Goal: Task Accomplishment & Management: Manage account settings

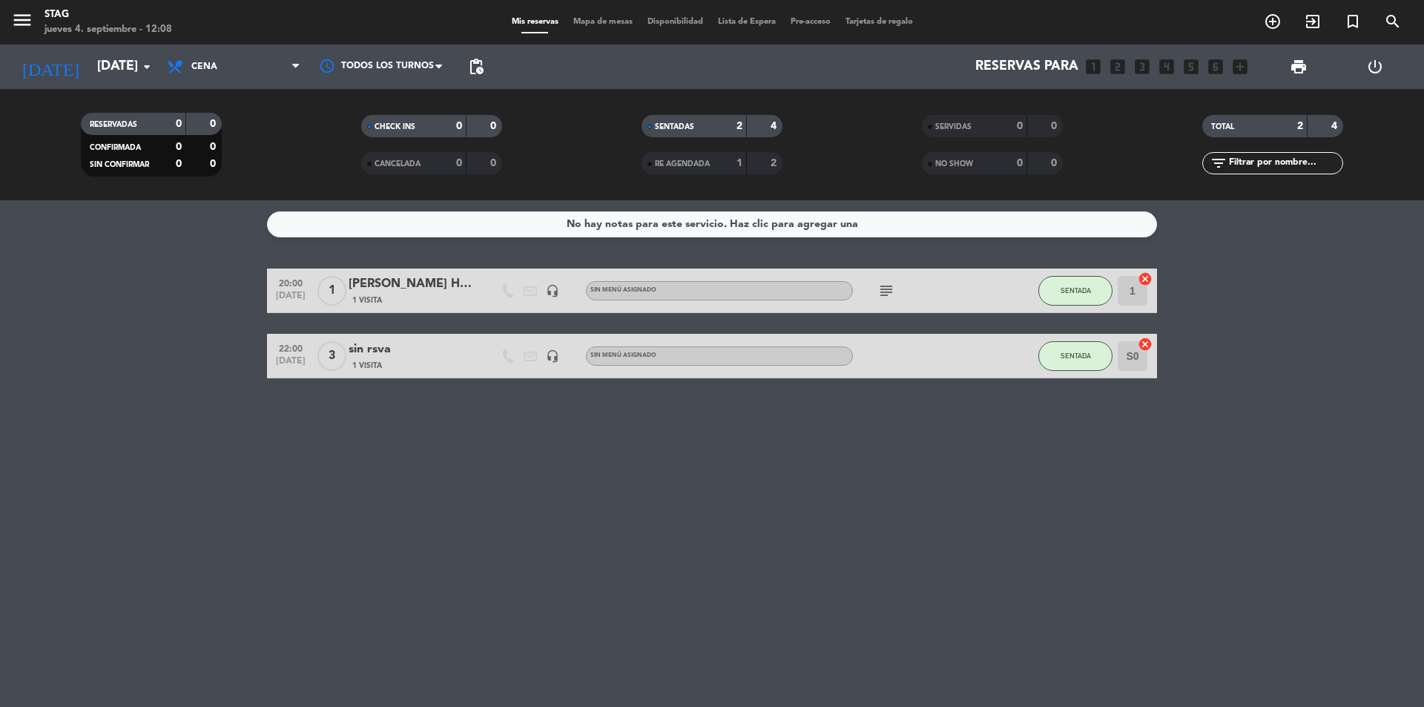
click at [890, 282] on icon "subject" at bounding box center [886, 291] width 18 height 18
click at [148, 65] on icon "arrow_drop_down" at bounding box center [147, 67] width 18 height 18
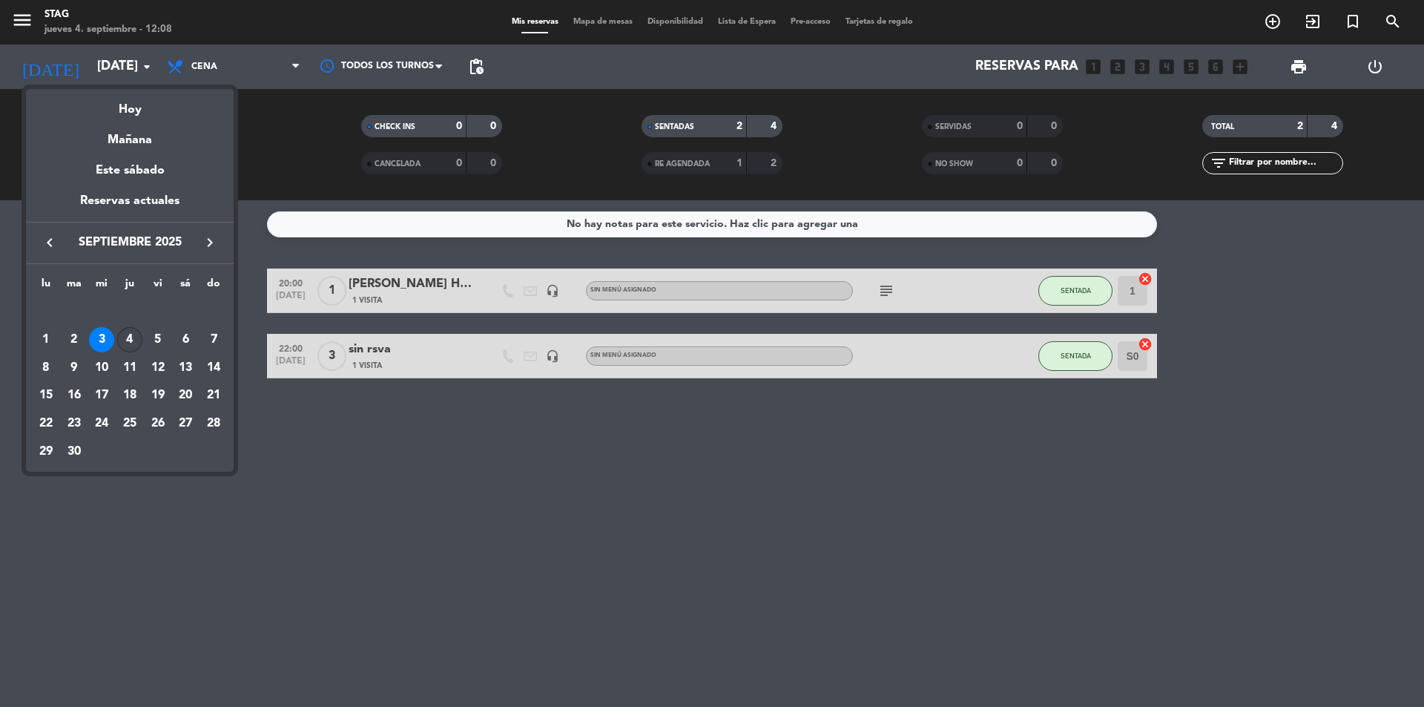
click at [122, 345] on div "4" at bounding box center [129, 339] width 25 height 25
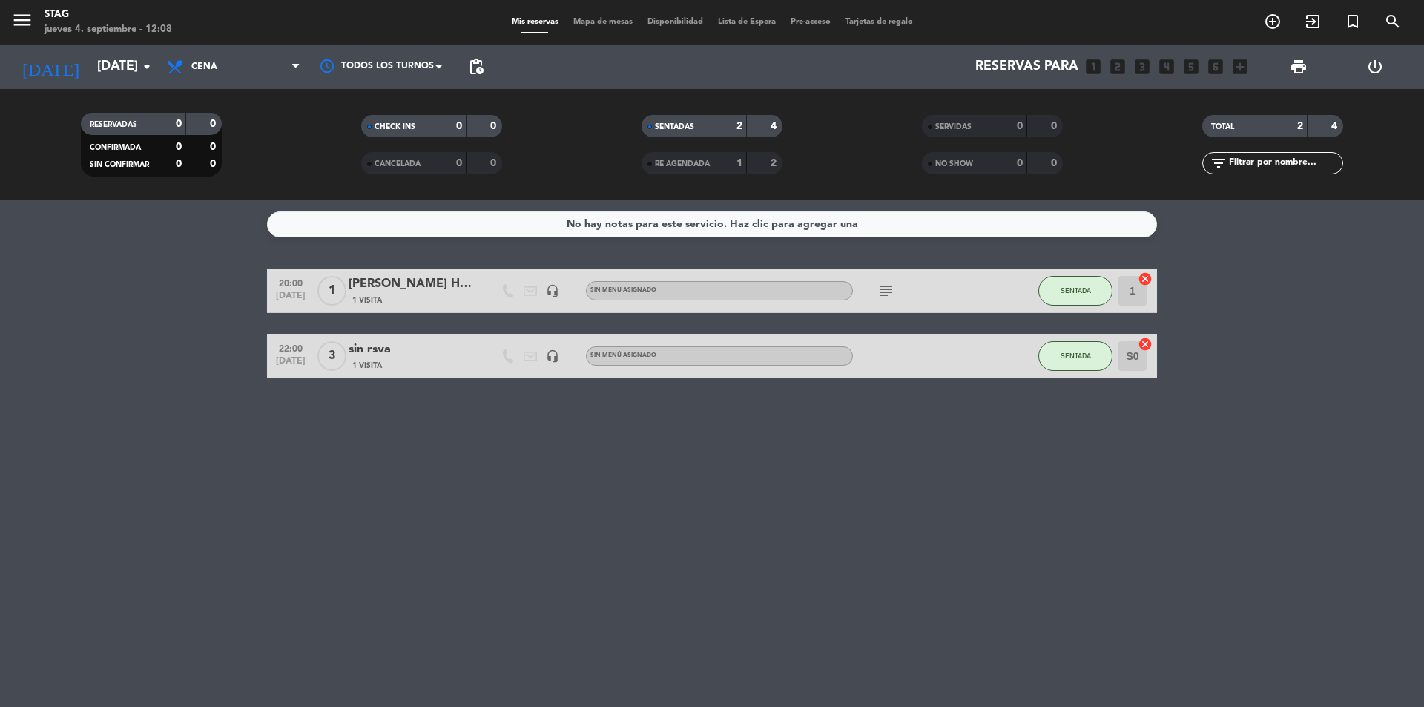
type input "jue. 4 sep."
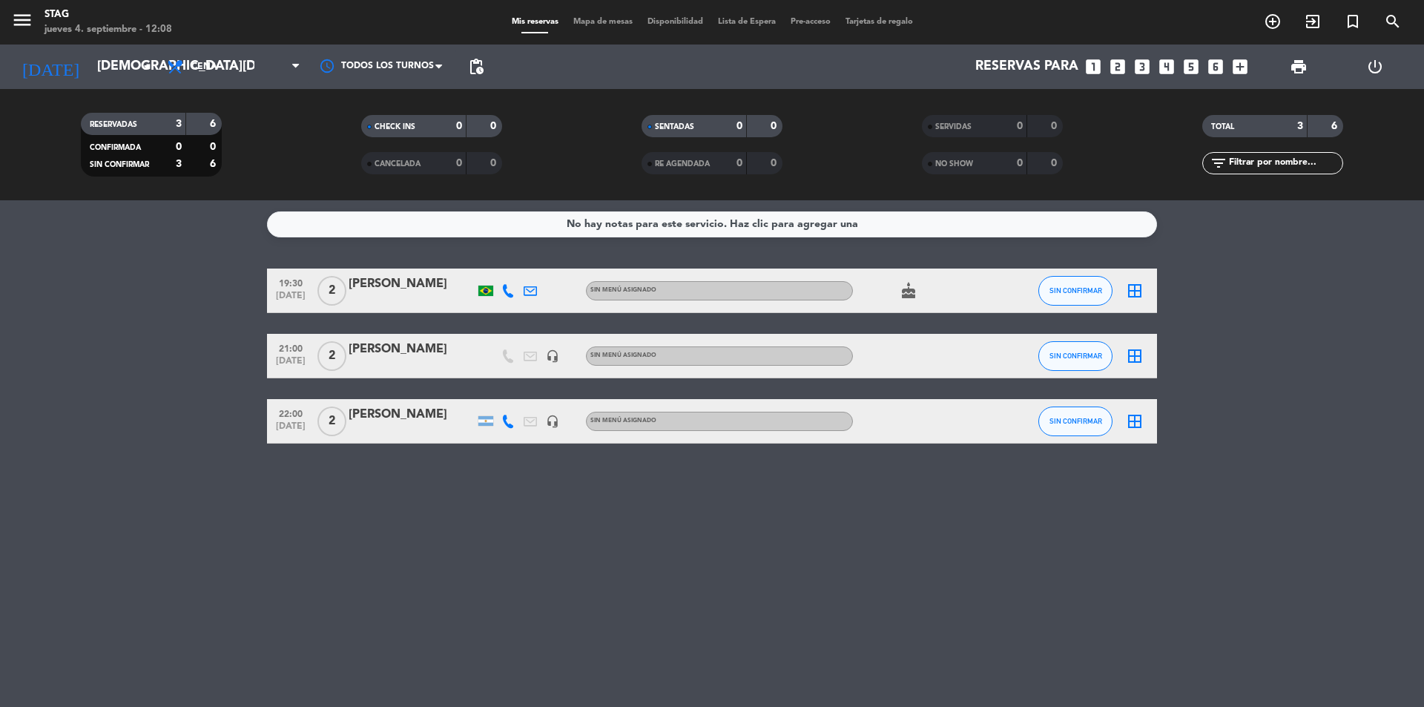
click at [340, 353] on span "2" at bounding box center [331, 356] width 29 height 30
drag, startPoint x: 317, startPoint y: 282, endPoint x: 336, endPoint y: 291, distance: 20.6
click at [317, 282] on div "2" at bounding box center [331, 290] width 34 height 44
click at [338, 293] on span "2" at bounding box center [331, 291] width 29 height 30
click at [332, 432] on span "2" at bounding box center [331, 421] width 29 height 30
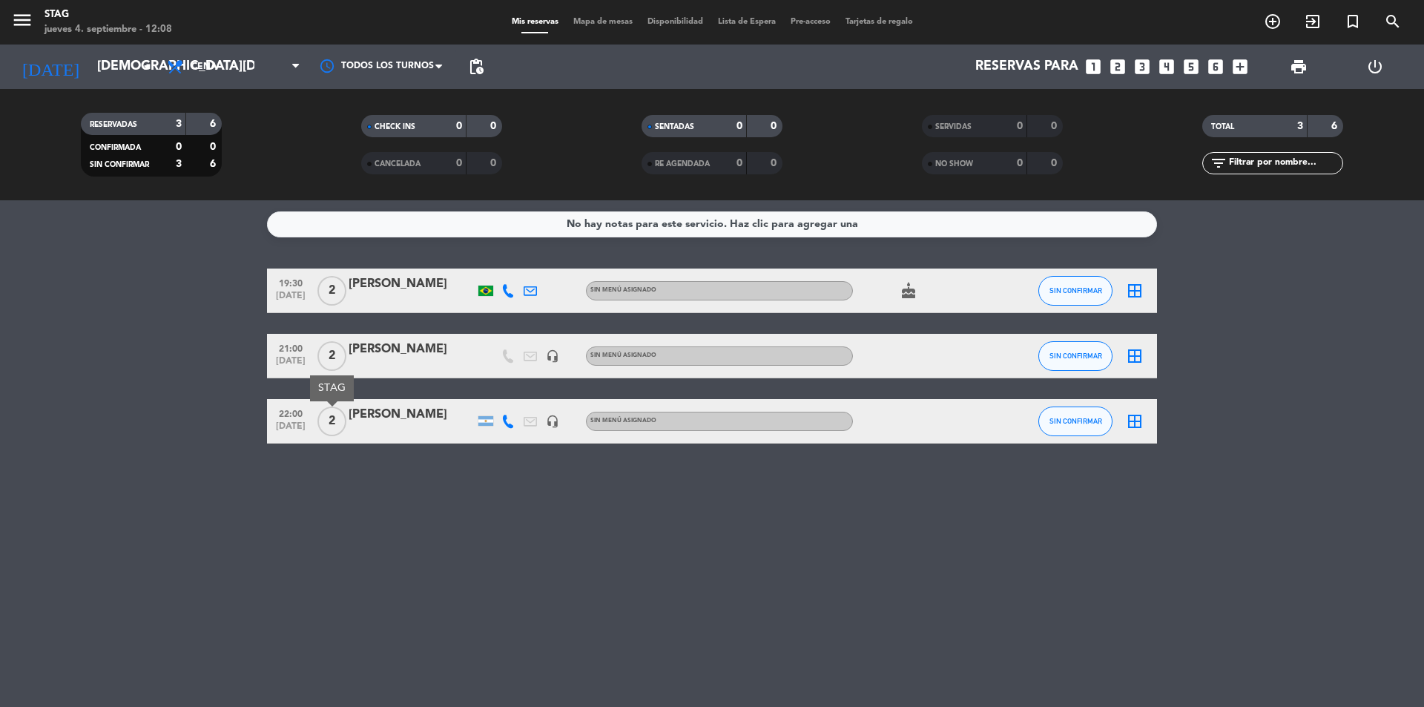
click at [424, 526] on div "No hay notas para este servicio. Haz clic para agregar una 19:30 sep. 4 2 Adria…" at bounding box center [712, 453] width 1424 height 506
click at [906, 291] on icon "cake" at bounding box center [908, 291] width 18 height 18
click at [876, 566] on div "No hay notas para este servicio. Haz clic para agregar una 19:30 sep. 4 2 Adria…" at bounding box center [712, 453] width 1424 height 506
